Goal: Transaction & Acquisition: Download file/media

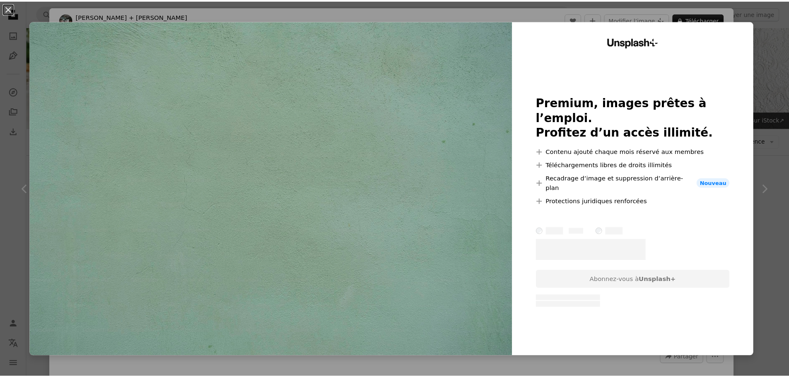
scroll to position [829, 0]
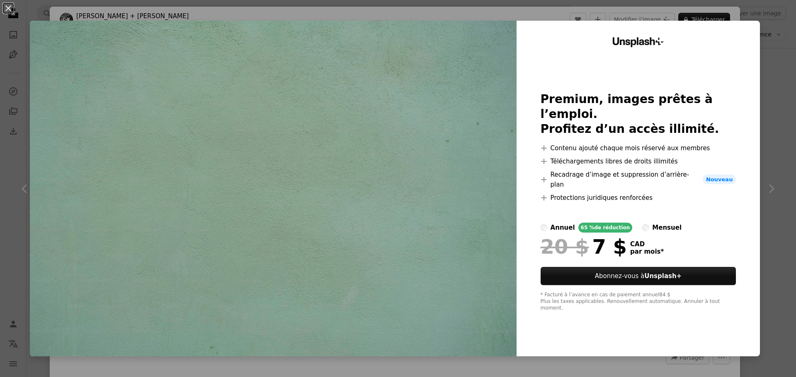
click at [597, 368] on div "An X shape Unsplash+ Premium, images prêtes à l’emploi. Profitez d’un accès ill…" at bounding box center [398, 188] width 796 height 377
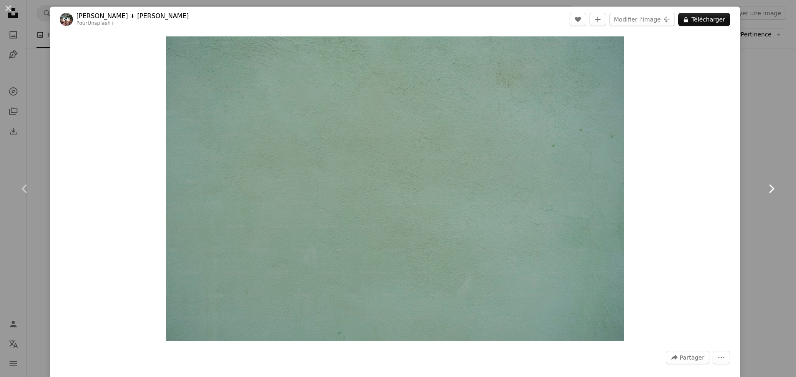
click at [748, 203] on link "Chevron right" at bounding box center [771, 189] width 50 height 80
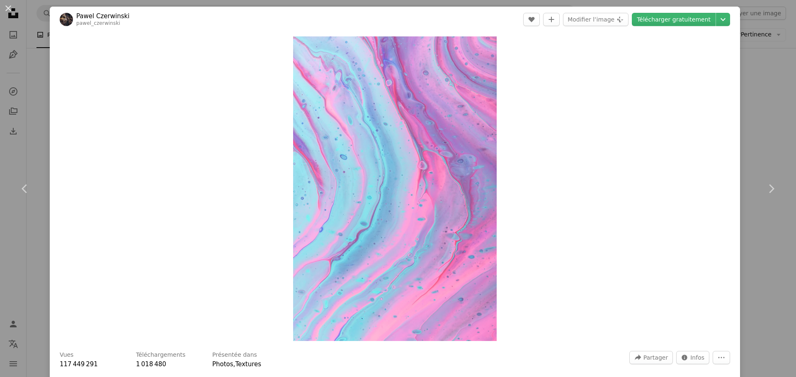
click at [752, 148] on div "An X shape Chevron left Chevron right [PERSON_NAME] pawel_czerwinski A heart A …" at bounding box center [398, 188] width 796 height 377
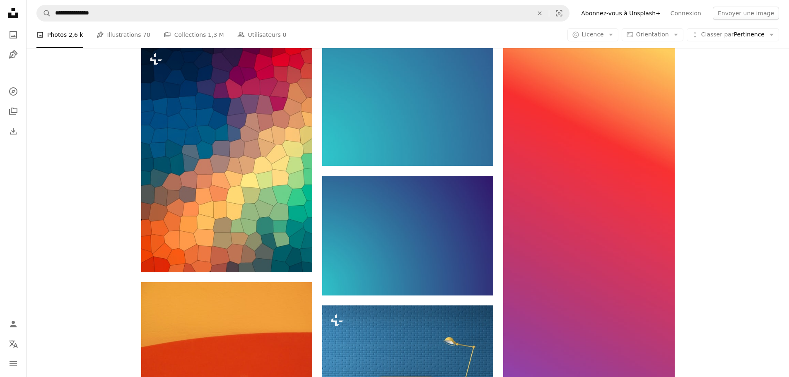
scroll to position [331, 0]
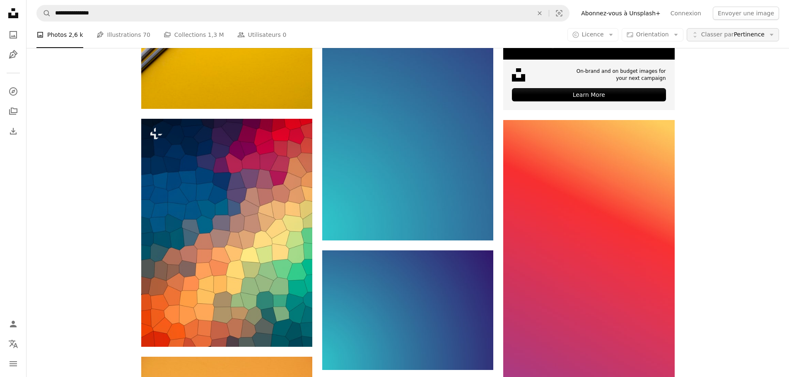
click at [728, 39] on button "Unfold Classer par Pertinence Arrow down" at bounding box center [733, 34] width 92 height 13
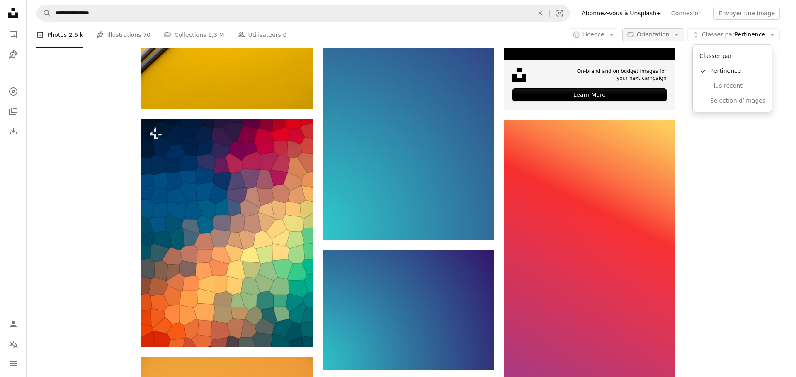
click at [672, 30] on body "**********" at bounding box center [394, 188] width 789 height 377
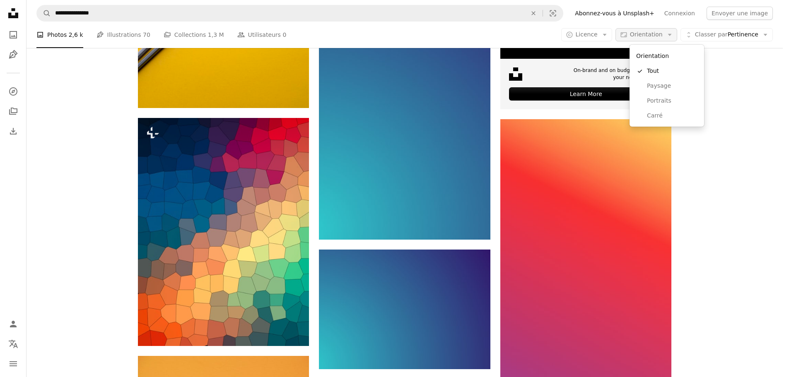
click at [663, 34] on span "Orientation" at bounding box center [646, 34] width 33 height 7
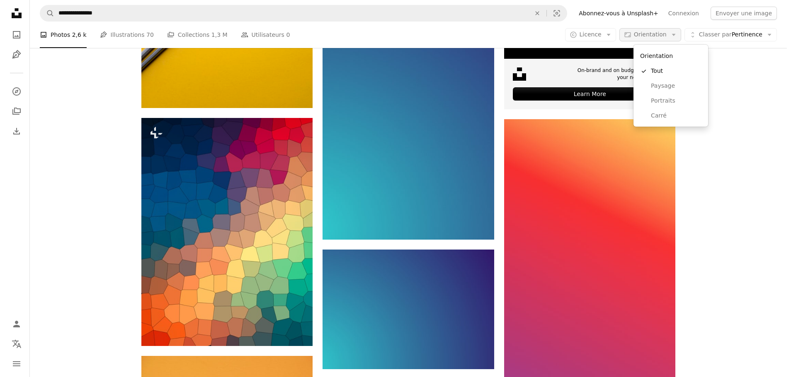
scroll to position [0, 0]
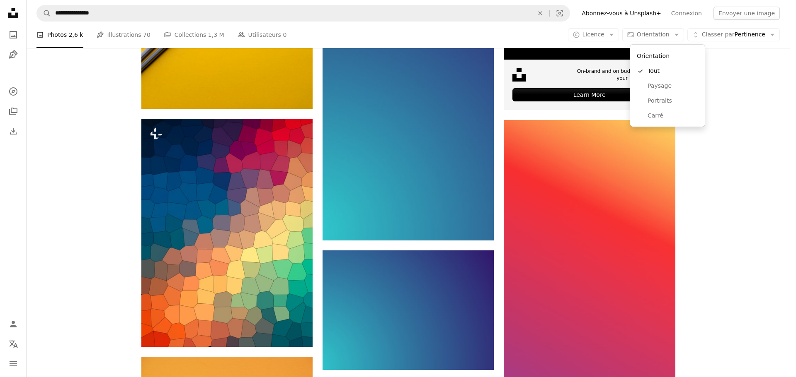
click at [624, 37] on body "**********" at bounding box center [394, 188] width 789 height 377
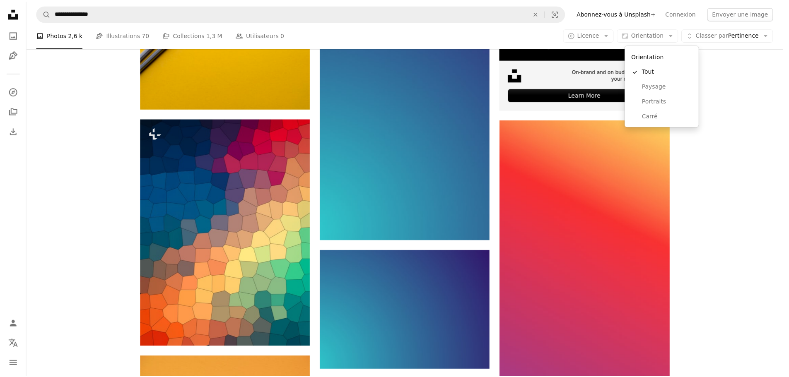
scroll to position [331, 0]
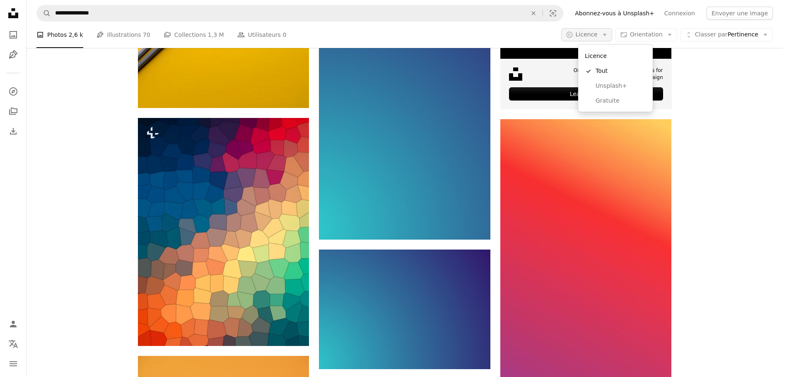
click at [607, 35] on icon "button" at bounding box center [605, 35] width 4 height 2
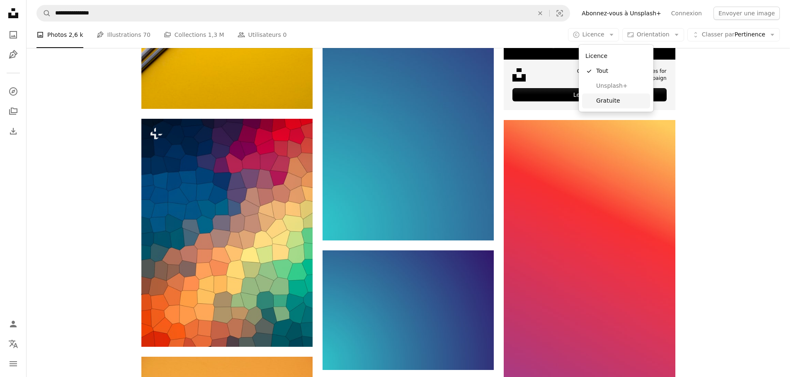
click at [619, 107] on link "Gratuite" at bounding box center [616, 101] width 68 height 15
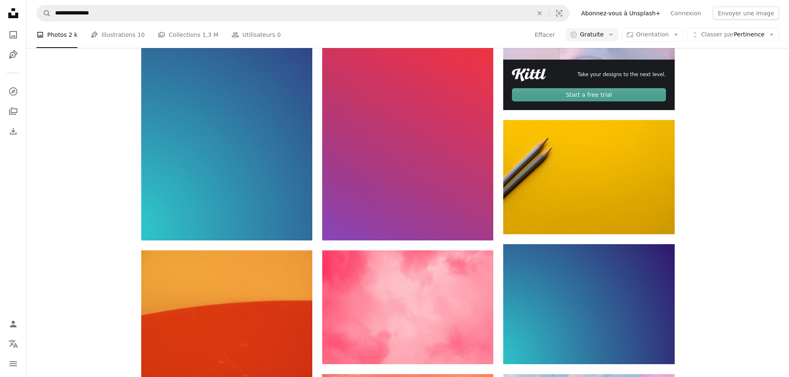
scroll to position [207, 0]
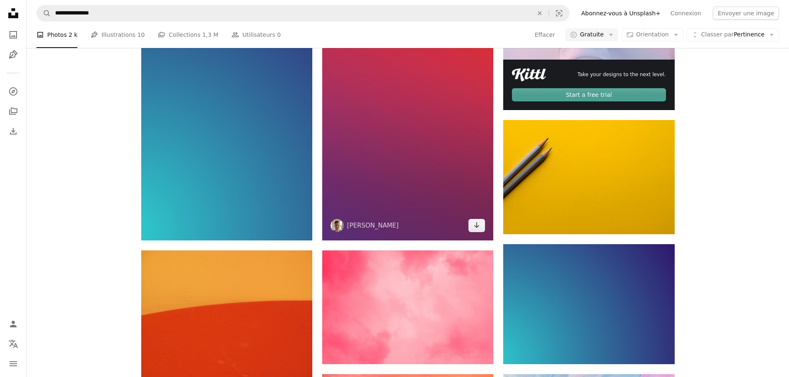
click at [416, 129] on img at bounding box center [407, 64] width 171 height 353
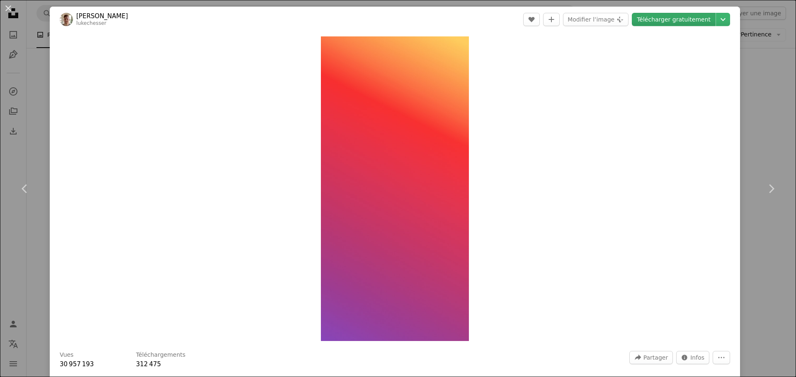
click at [691, 20] on link "Télécharger gratuitement" at bounding box center [673, 19] width 84 height 13
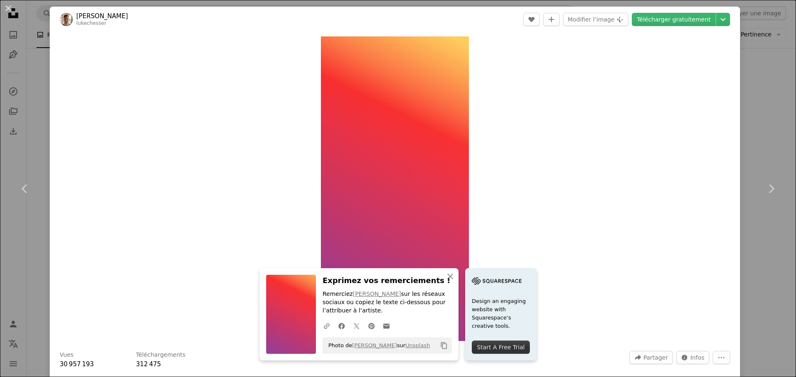
click at [748, 97] on div "An X shape Chevron left Chevron right An X shape Fermer Exprimez vos remercieme…" at bounding box center [398, 188] width 796 height 377
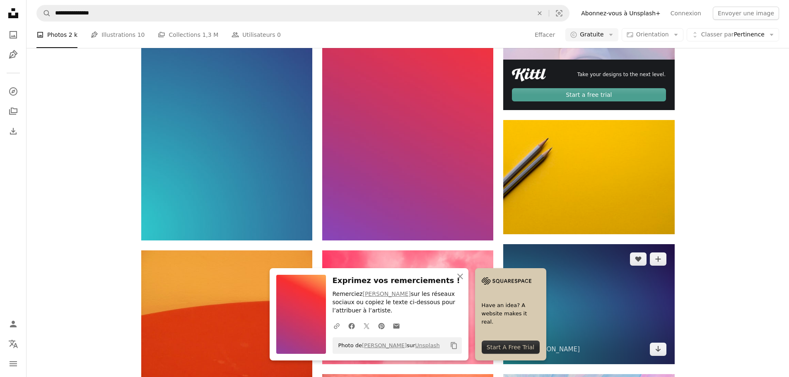
scroll to position [456, 0]
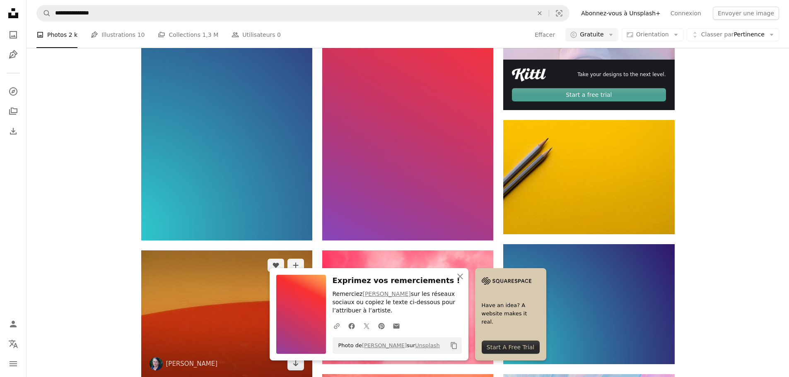
click at [164, 358] on span "[PERSON_NAME]" at bounding box center [184, 364] width 68 height 13
click at [206, 251] on img at bounding box center [226, 315] width 171 height 128
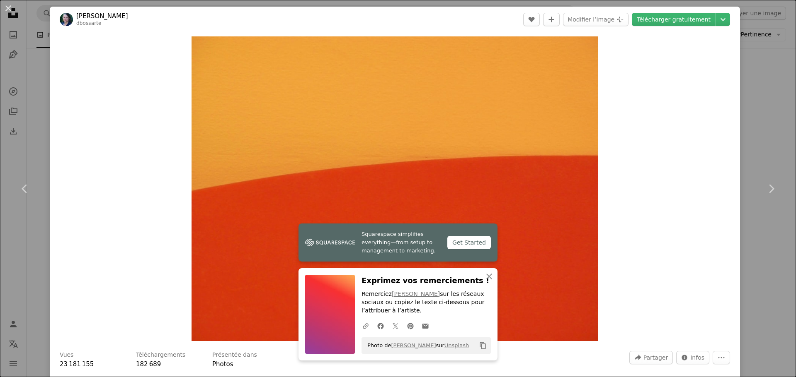
click at [744, 126] on div "An X shape Chevron left Chevron right Squarespace simplifies everything—from se…" at bounding box center [398, 188] width 796 height 377
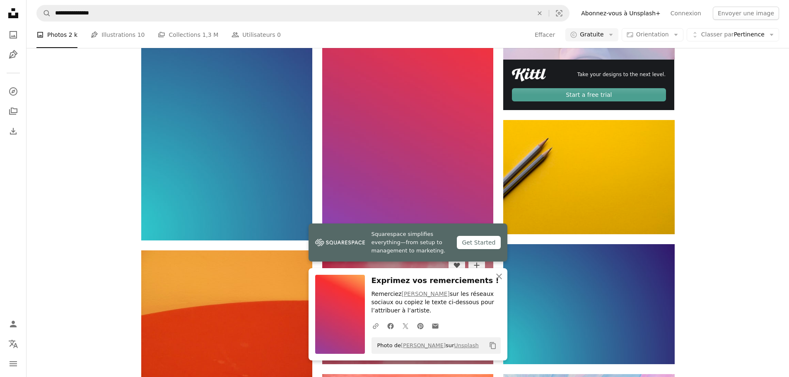
click at [423, 251] on img at bounding box center [407, 308] width 171 height 114
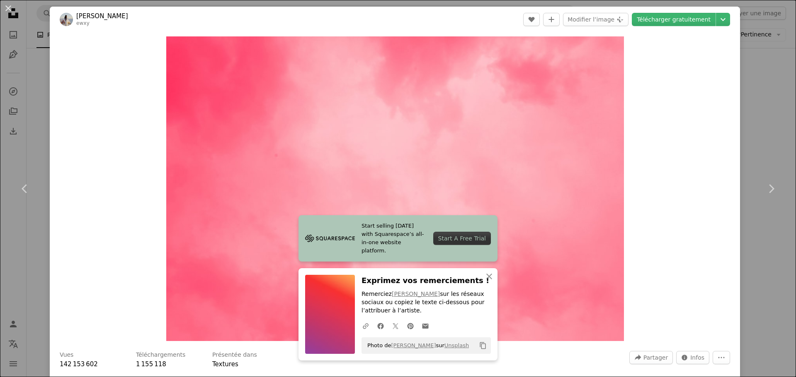
drag, startPoint x: 782, startPoint y: 138, endPoint x: 772, endPoint y: 137, distance: 10.4
click at [782, 138] on div "An X shape Chevron left Chevron right Start selling [DATE] with Squarespace’s a…" at bounding box center [398, 188] width 796 height 377
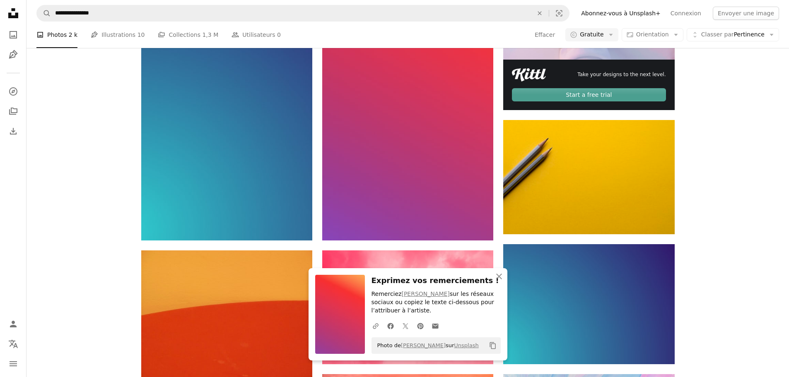
scroll to position [953, 0]
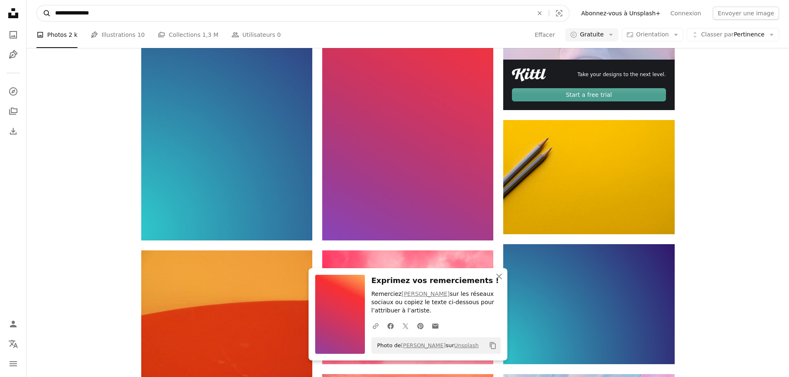
drag, startPoint x: 157, startPoint y: 15, endPoint x: 46, endPoint y: 15, distance: 111.0
click at [46, 15] on form "**********" at bounding box center [302, 13] width 533 height 17
type input "**********"
click button "A magnifying glass" at bounding box center [44, 13] width 14 height 16
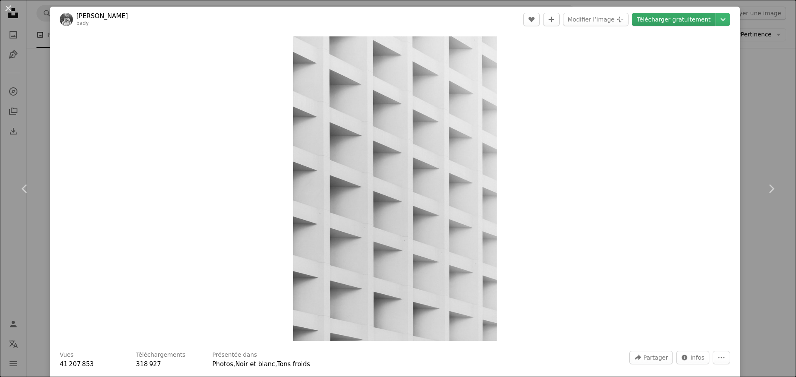
click at [687, 19] on link "Télécharger gratuitement" at bounding box center [673, 19] width 84 height 13
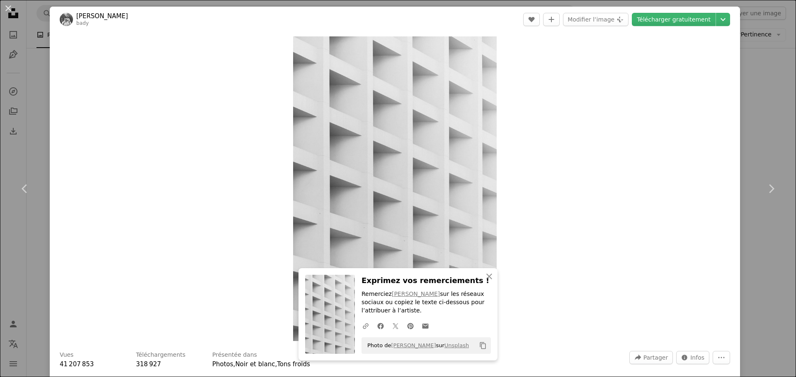
click at [757, 129] on div "An X shape Chevron left Chevron right An X shape Fermer Exprimez vos remercieme…" at bounding box center [398, 188] width 796 height 377
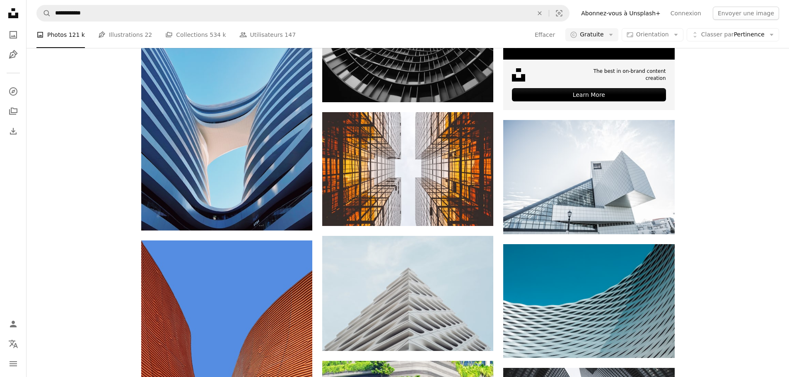
scroll to position [5762, 0]
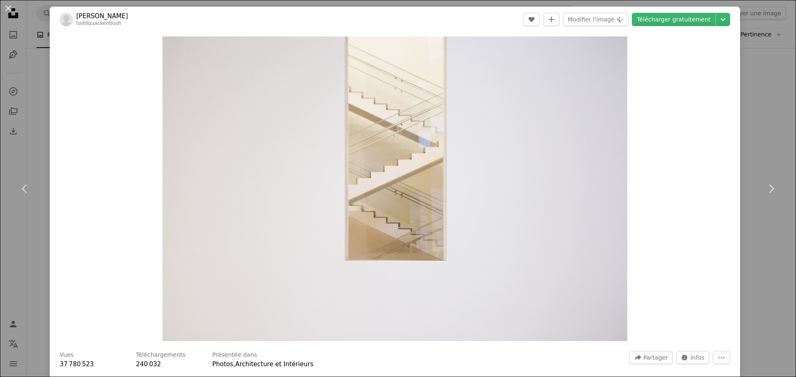
click at [759, 118] on div "An X shape Chevron left Chevron right [PERSON_NAME] toddquackenbush A heart A p…" at bounding box center [398, 188] width 796 height 377
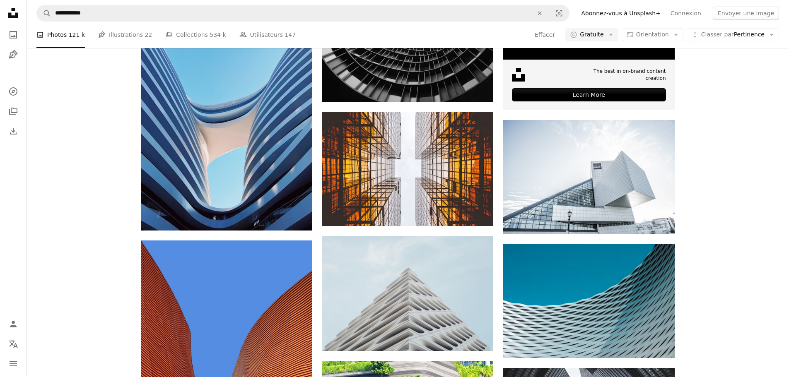
scroll to position [6922, 0]
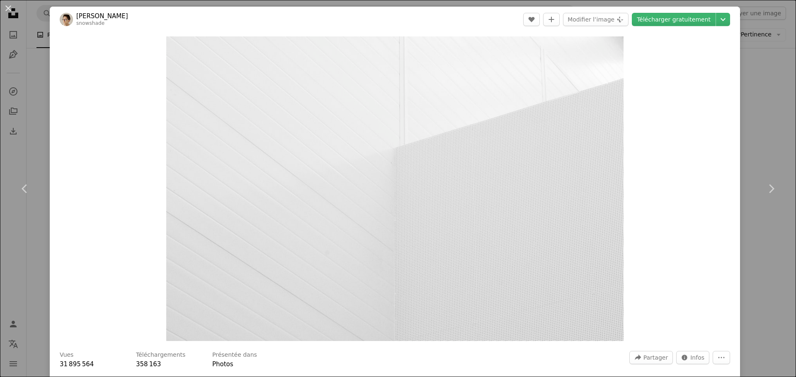
click at [731, 116] on div "Zoom in" at bounding box center [395, 188] width 690 height 313
click at [758, 119] on div "An X shape Chevron left Chevron right [PERSON_NAME] snowshade A heart A plus si…" at bounding box center [398, 188] width 796 height 377
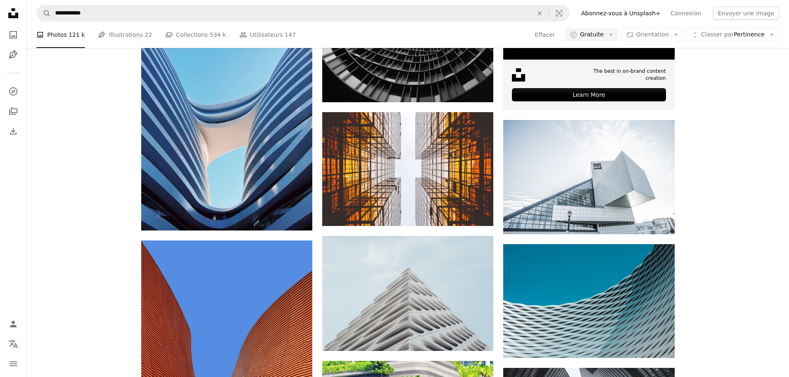
scroll to position [9160, 0]
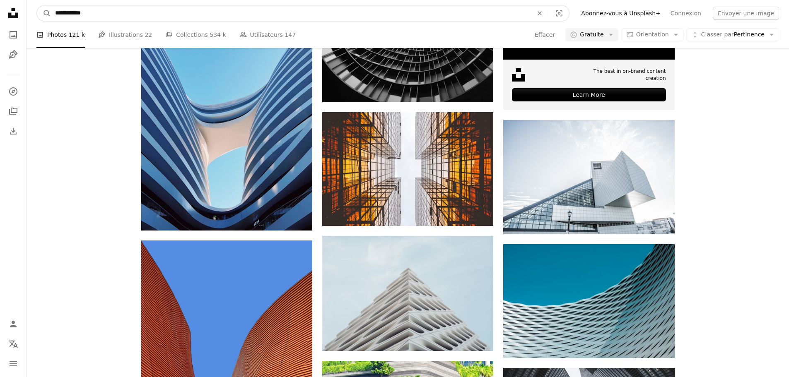
drag, startPoint x: 124, startPoint y: 13, endPoint x: 0, endPoint y: 32, distance: 125.8
type input "**********"
click button "A magnifying glass" at bounding box center [44, 13] width 14 height 16
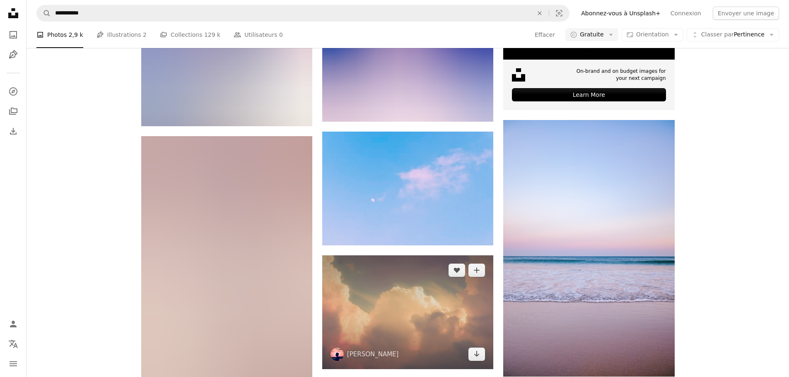
scroll to position [1711, 0]
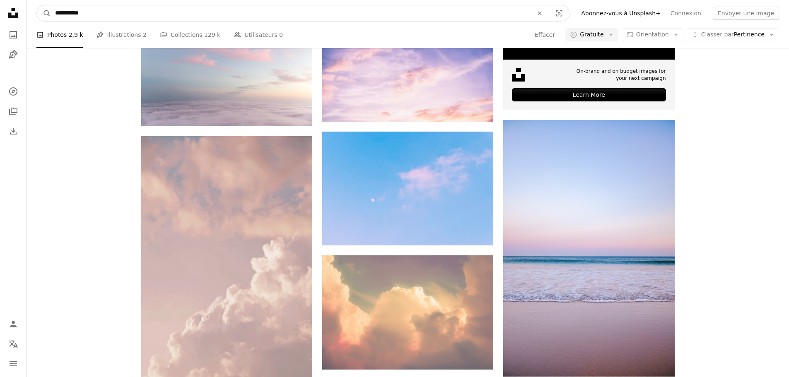
drag, startPoint x: 65, startPoint y: 13, endPoint x: 58, endPoint y: 11, distance: 7.7
click at [58, 11] on input "**********" at bounding box center [291, 13] width 480 height 16
type input "**********"
click button "A magnifying glass" at bounding box center [44, 13] width 14 height 16
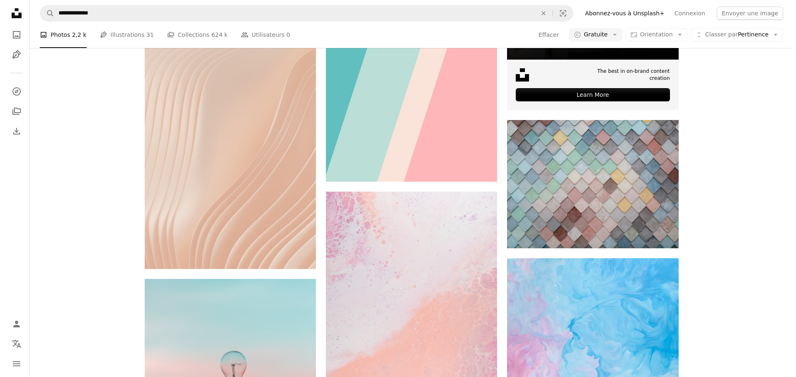
scroll to position [166, 0]
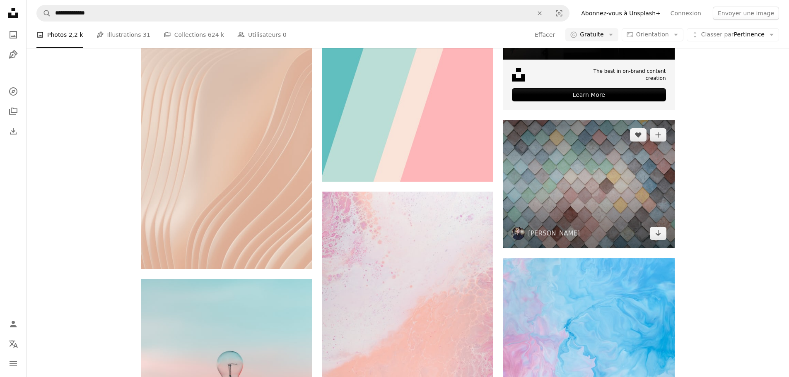
click at [605, 249] on img at bounding box center [588, 184] width 171 height 128
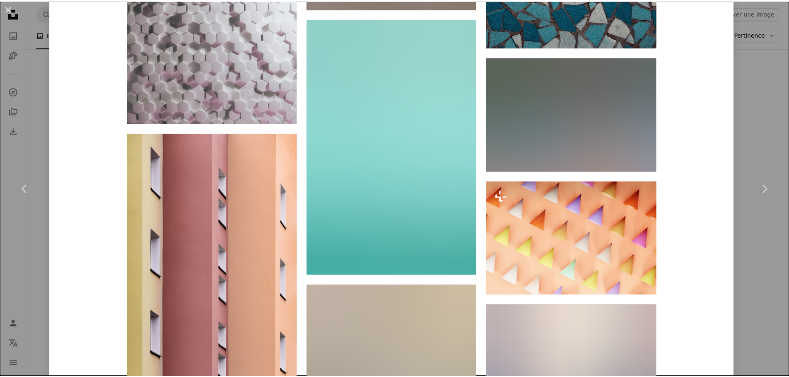
scroll to position [2400, 0]
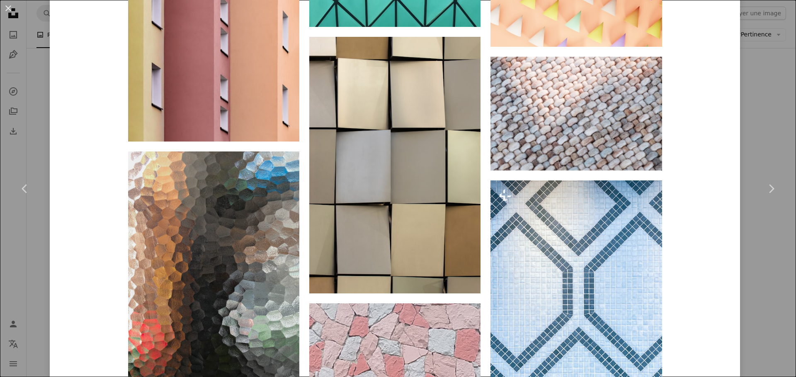
click at [767, 97] on div "An X shape Chevron left Chevron right [PERSON_NAME] aridley88 A heart A plus si…" at bounding box center [398, 188] width 796 height 377
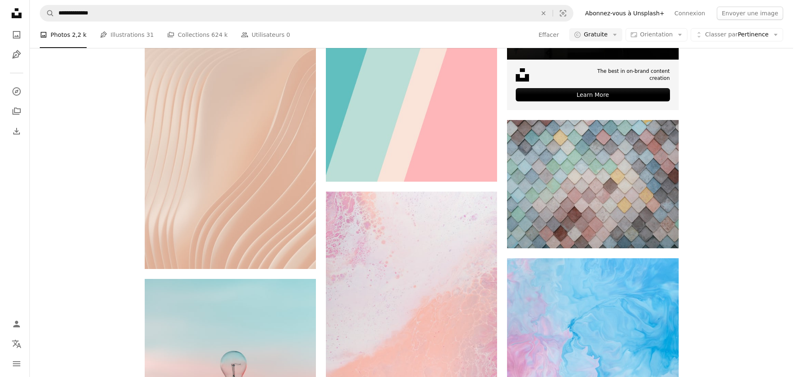
scroll to position [83, 0]
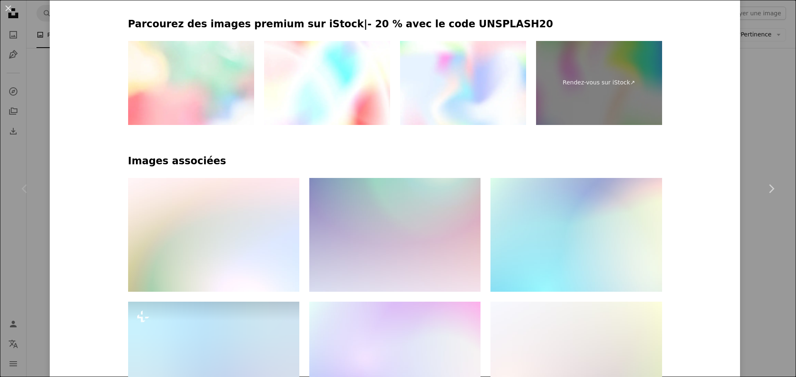
scroll to position [414, 0]
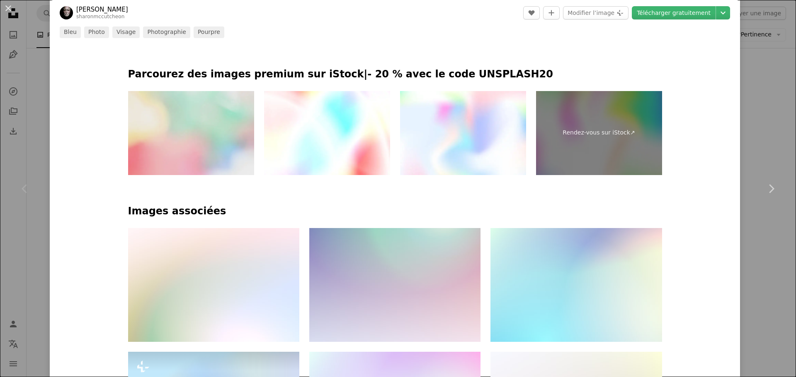
click at [201, 97] on img at bounding box center [191, 133] width 126 height 84
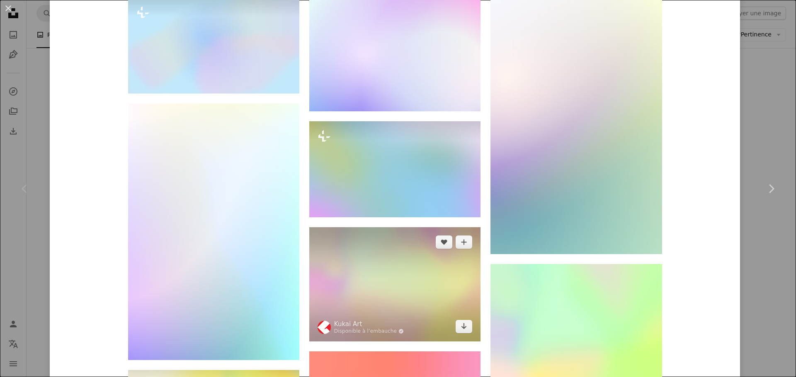
scroll to position [829, 0]
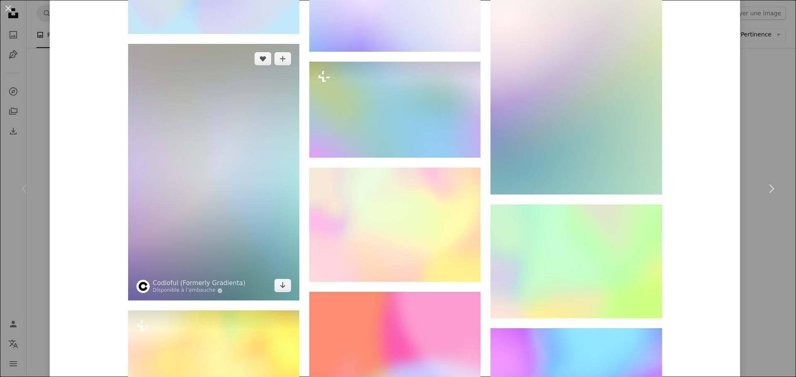
click at [209, 163] on img at bounding box center [213, 172] width 171 height 257
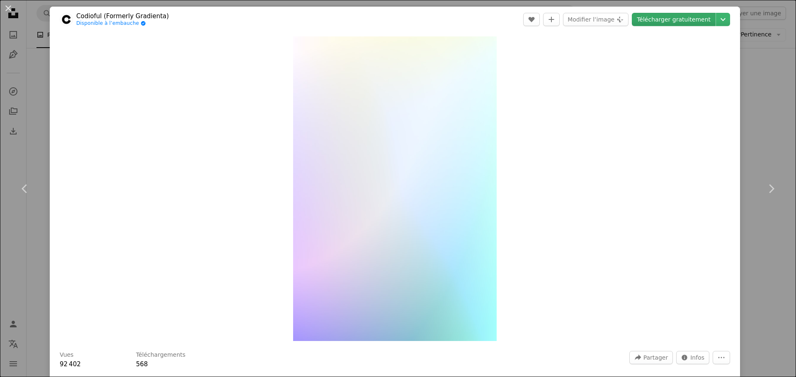
click at [653, 24] on link "Télécharger gratuitement" at bounding box center [673, 19] width 84 height 13
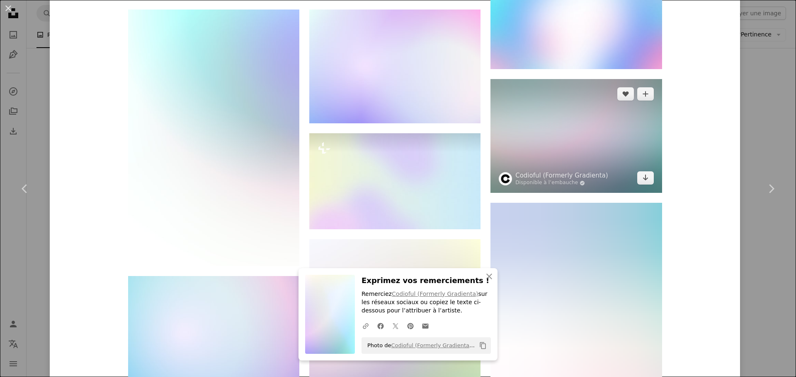
scroll to position [1077, 0]
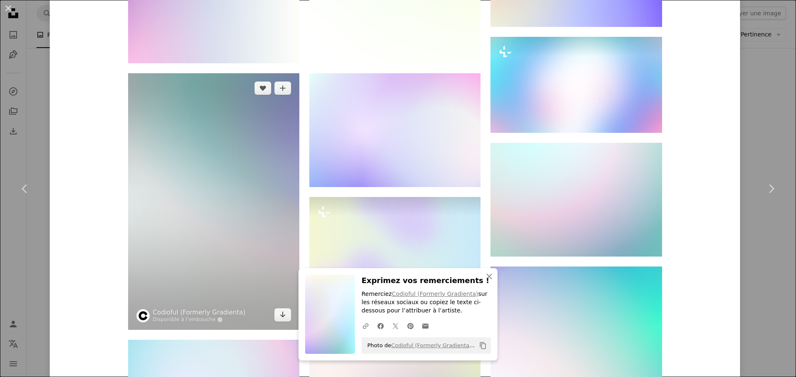
click at [227, 147] on img at bounding box center [213, 201] width 171 height 257
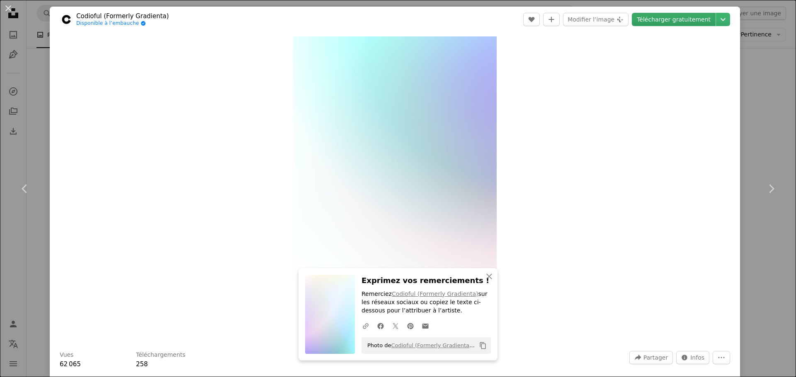
click at [668, 18] on link "Télécharger gratuitement" at bounding box center [673, 19] width 84 height 13
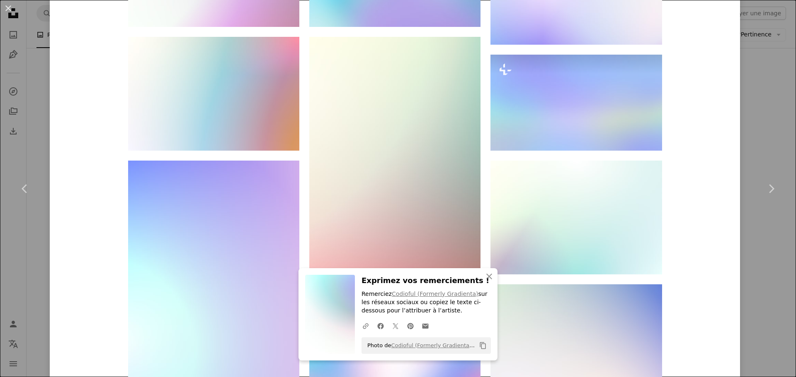
scroll to position [1160, 0]
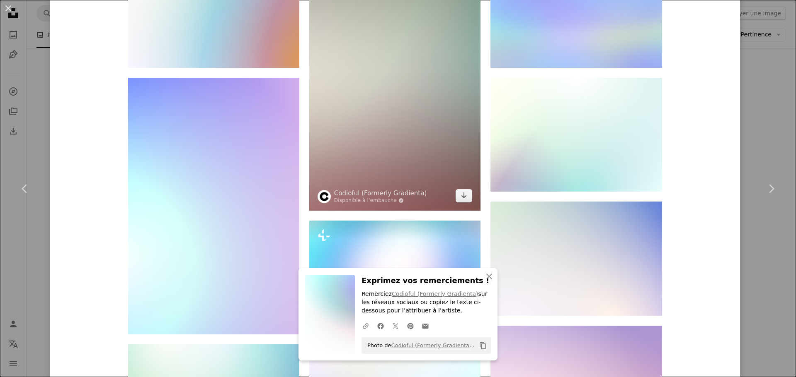
click at [360, 75] on img at bounding box center [394, 82] width 171 height 257
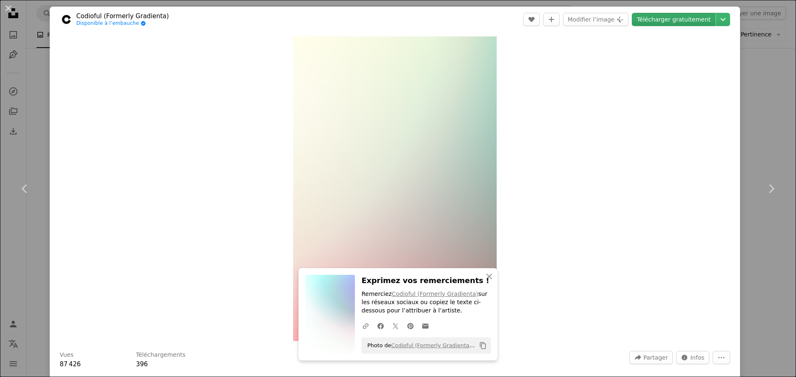
click at [661, 18] on link "Télécharger gratuitement" at bounding box center [673, 19] width 84 height 13
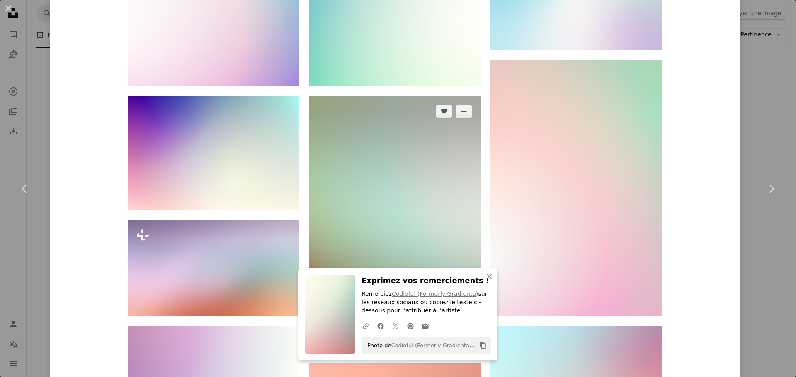
scroll to position [994, 0]
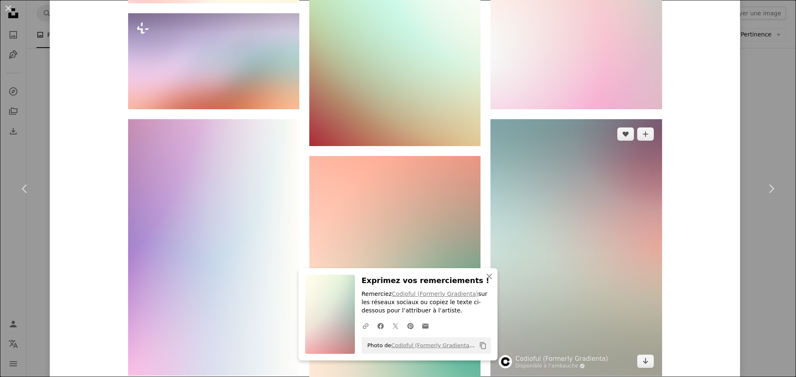
click at [523, 205] on img at bounding box center [575, 247] width 171 height 257
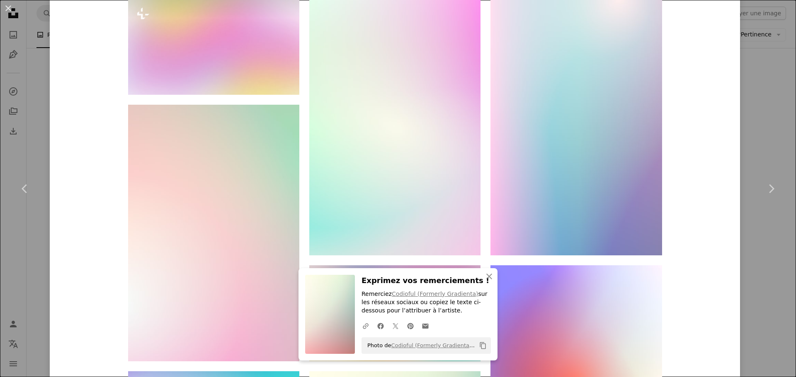
scroll to position [746, 0]
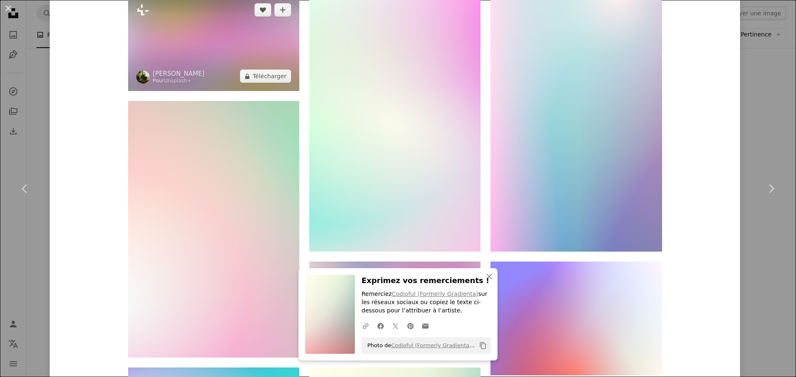
click at [251, 32] on img at bounding box center [213, 43] width 171 height 96
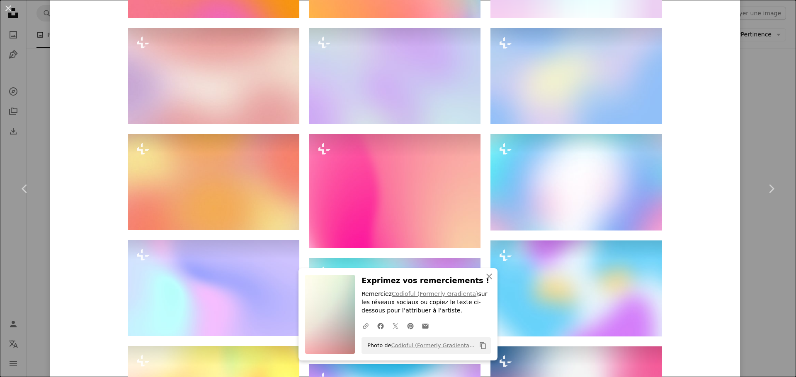
scroll to position [2109, 0]
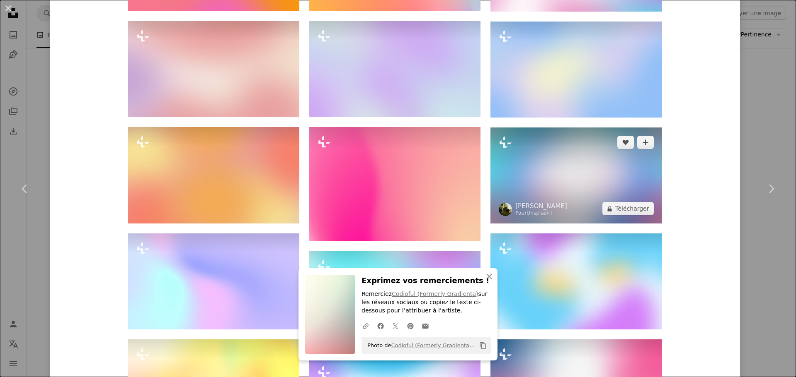
click at [577, 171] on img at bounding box center [575, 176] width 171 height 96
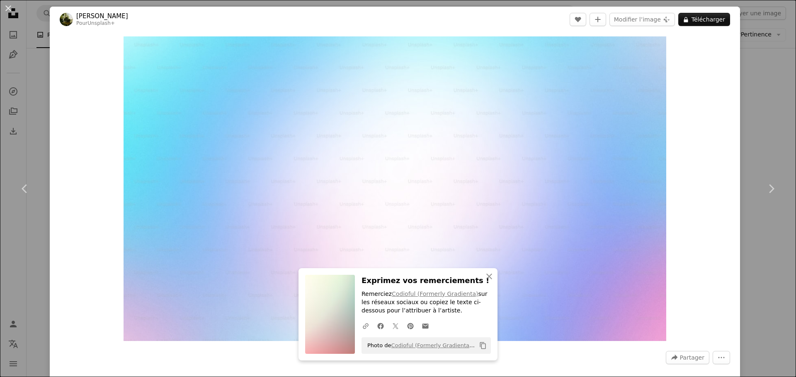
click at [748, 104] on div "An X shape Chevron left Chevron right An X shape Fermer Exprimez vos remercieme…" at bounding box center [398, 188] width 796 height 377
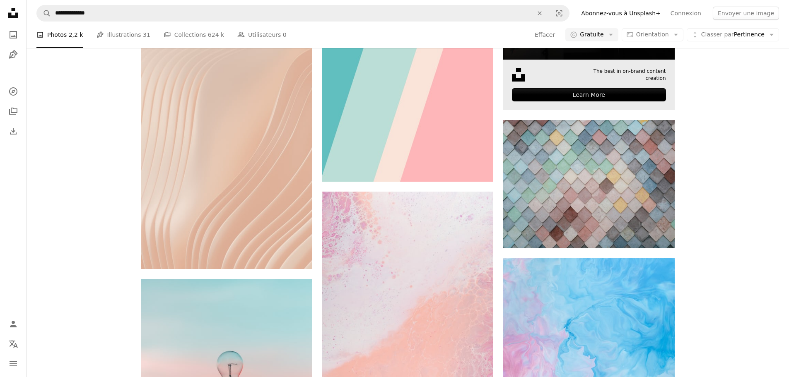
scroll to position [870, 0]
